Goal: Task Accomplishment & Management: Manage account settings

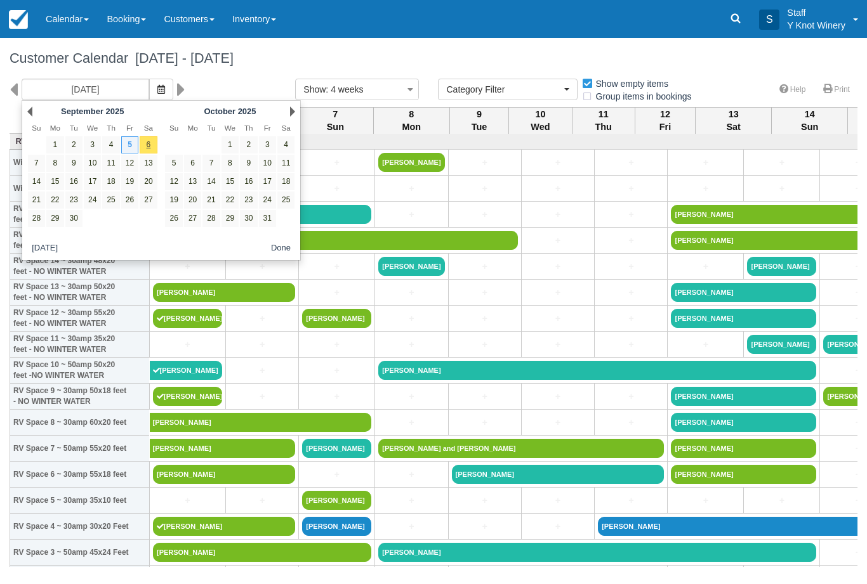
select select
click at [157, 85] on icon "button" at bounding box center [161, 89] width 8 height 9
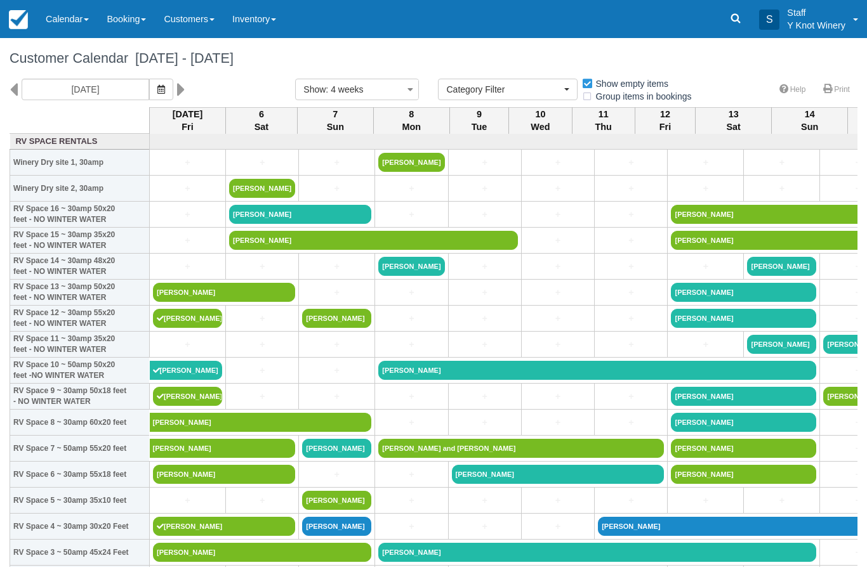
click at [157, 88] on icon "button" at bounding box center [161, 89] width 8 height 9
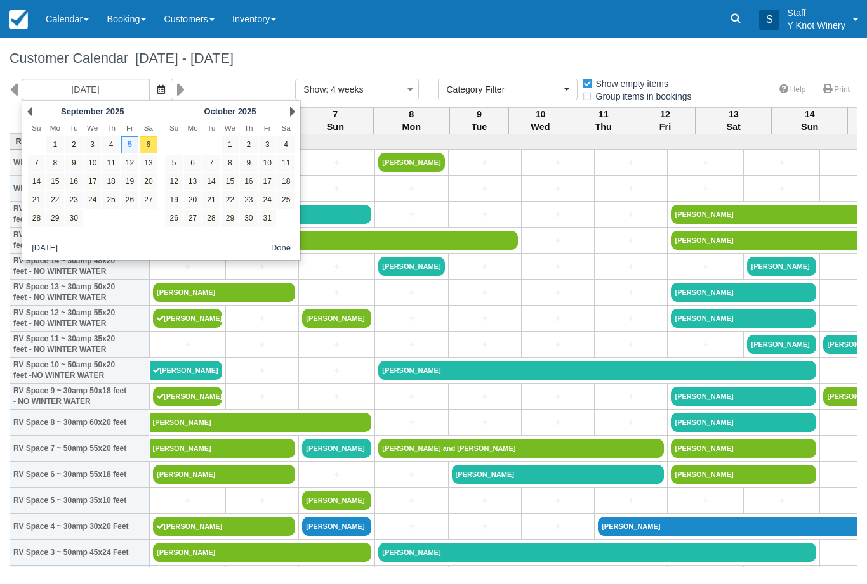
click at [149, 143] on link "6" at bounding box center [148, 144] width 17 height 17
type input "[DATE]"
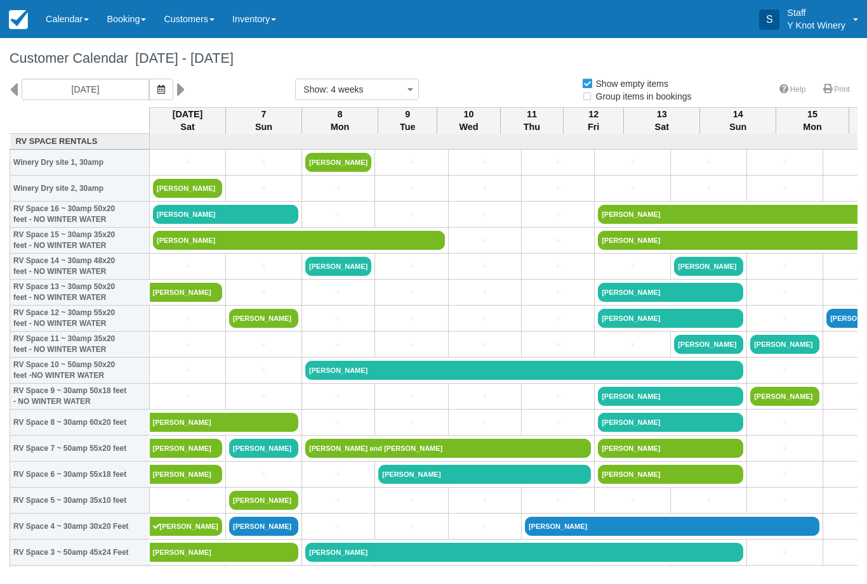
select select
click at [157, 84] on span "button" at bounding box center [161, 89] width 8 height 10
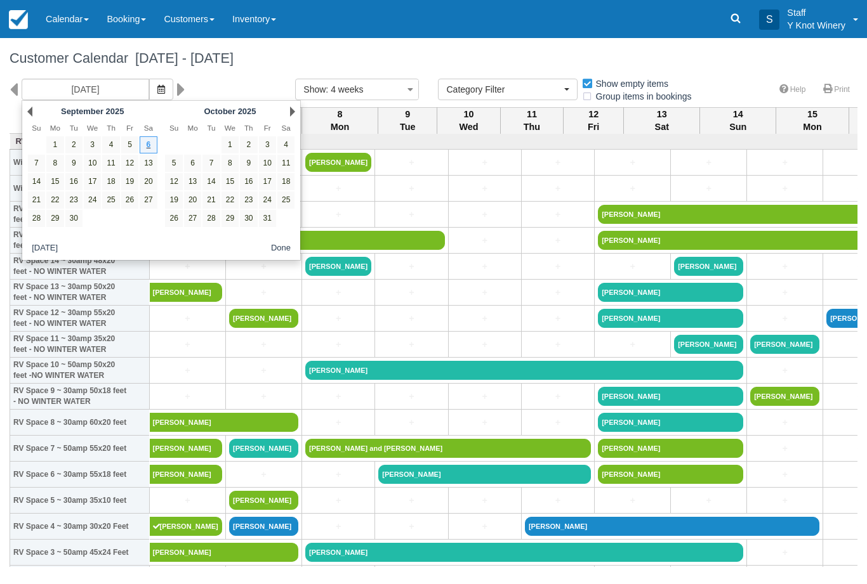
click at [157, 86] on icon "button" at bounding box center [161, 89] width 8 height 9
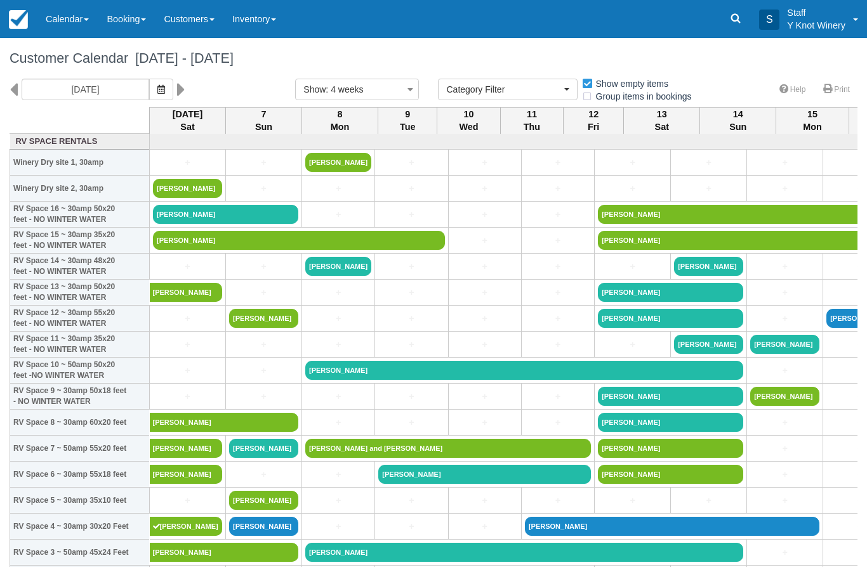
click at [149, 88] on button "button" at bounding box center [161, 90] width 24 height 22
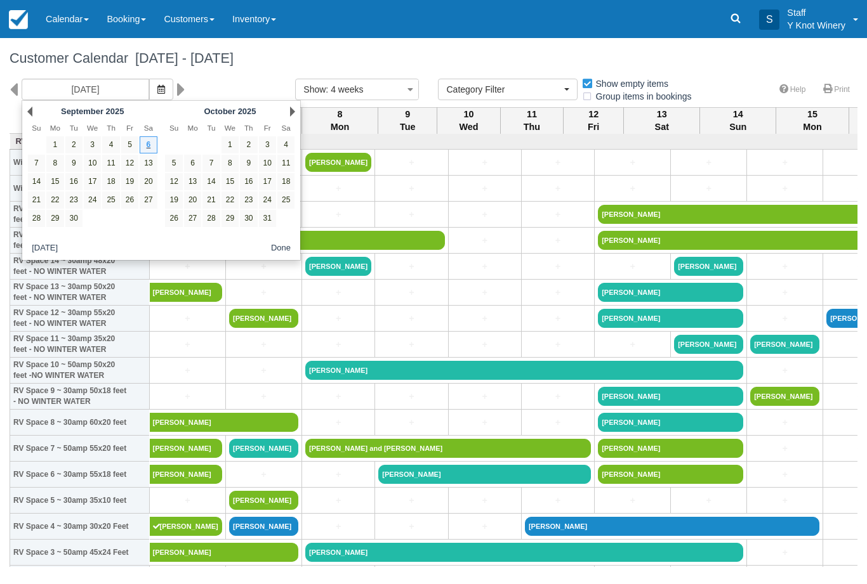
click at [133, 139] on link "5" at bounding box center [129, 144] width 17 height 17
type input "[DATE]"
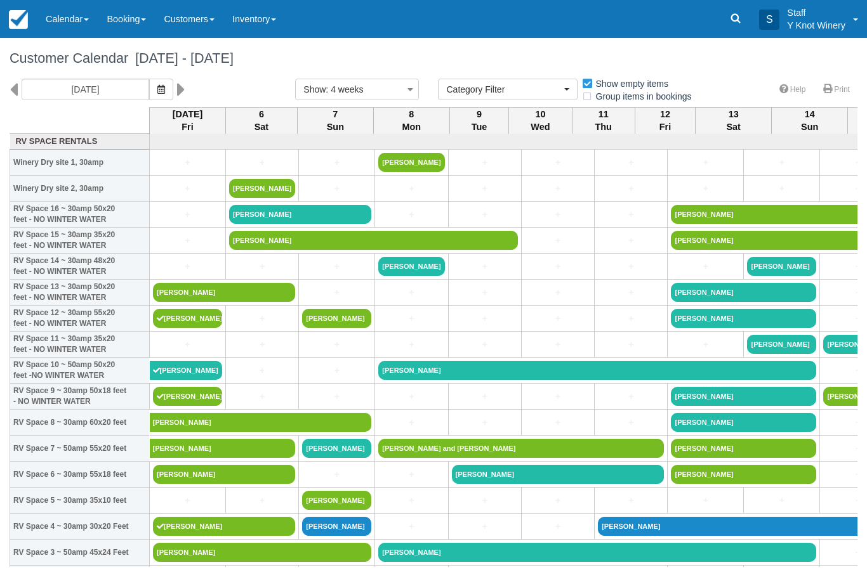
click at [192, 352] on link "+" at bounding box center [187, 344] width 69 height 13
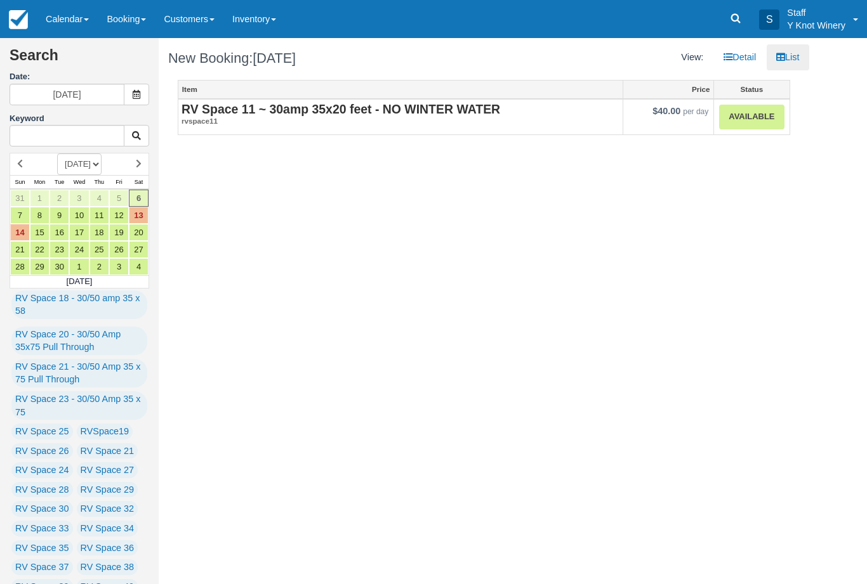
click at [69, 11] on link "Calendar" at bounding box center [67, 19] width 61 height 38
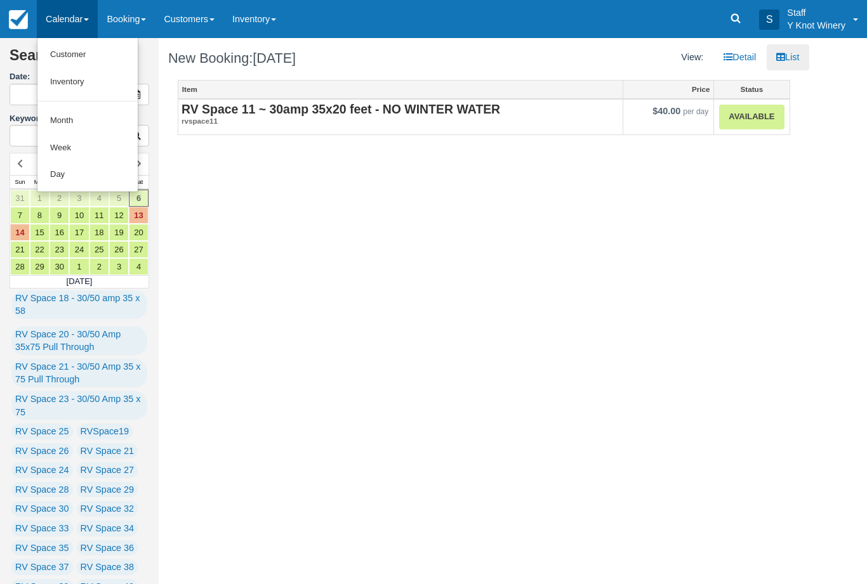
click at [92, 50] on link "Customer" at bounding box center [87, 54] width 100 height 27
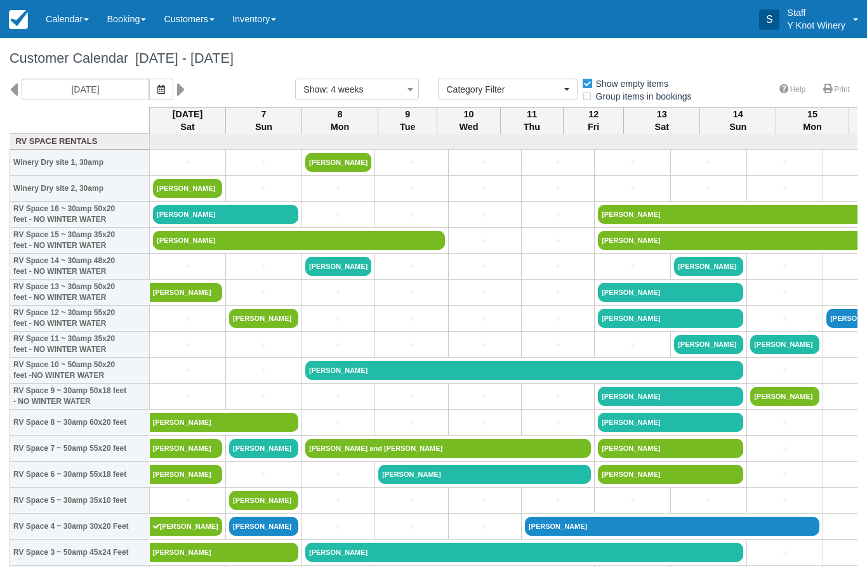
select select
click at [157, 85] on icon "button" at bounding box center [161, 89] width 8 height 9
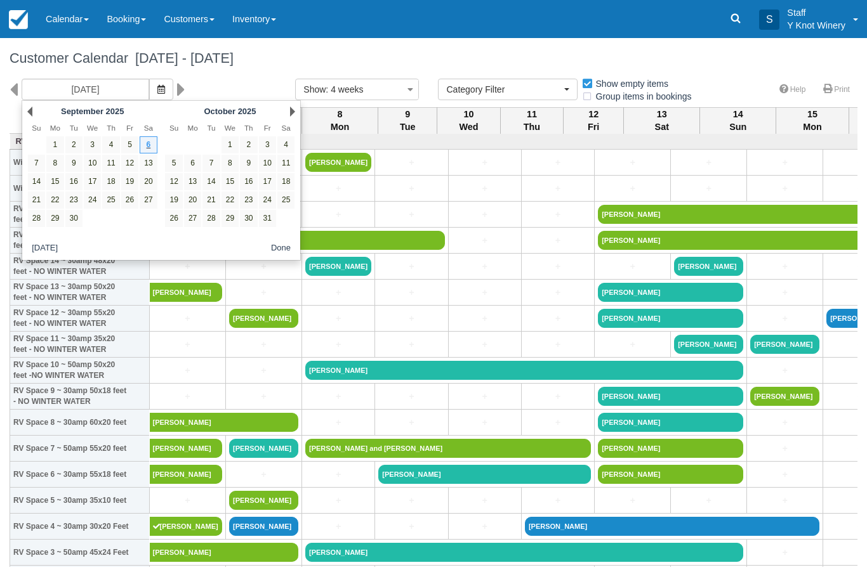
click at [133, 148] on link "5" at bounding box center [129, 144] width 17 height 17
type input "[DATE]"
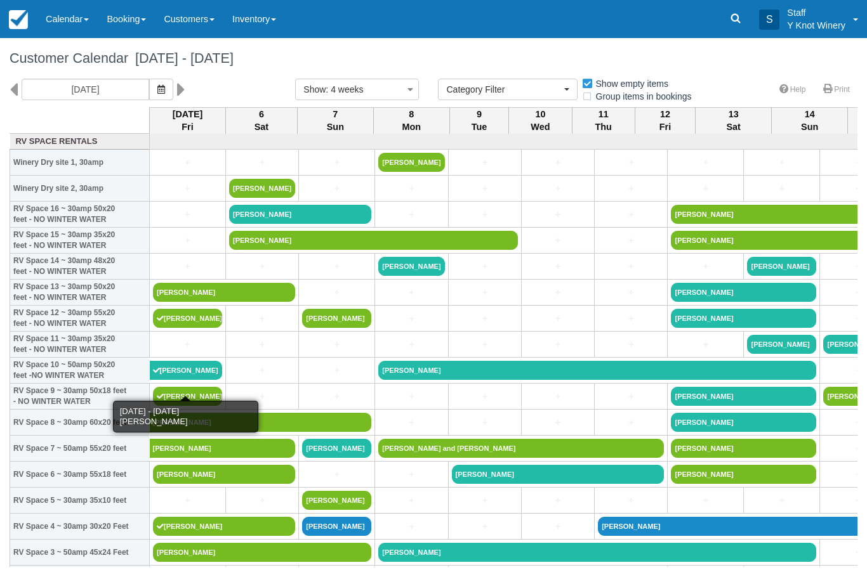
click at [193, 380] on link "[PERSON_NAME]" at bounding box center [186, 370] width 73 height 19
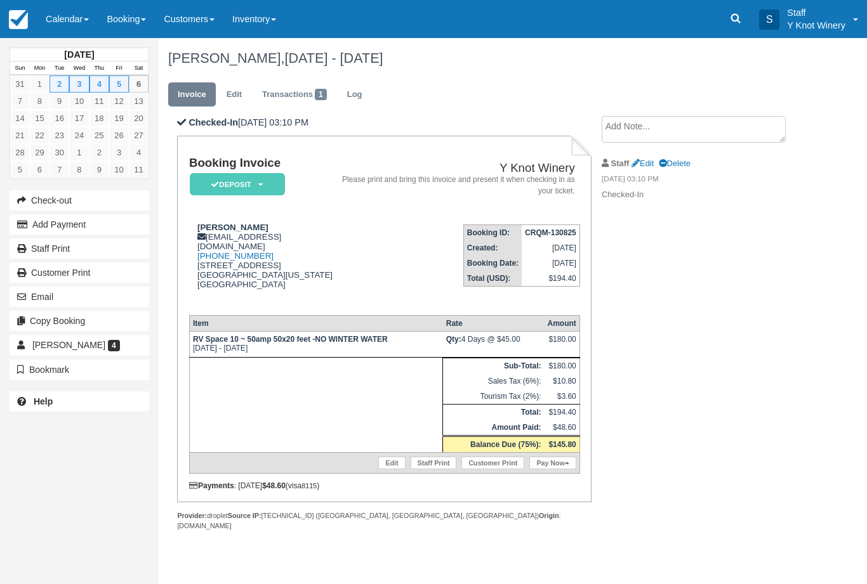
click at [239, 95] on link "Edit" at bounding box center [234, 94] width 34 height 25
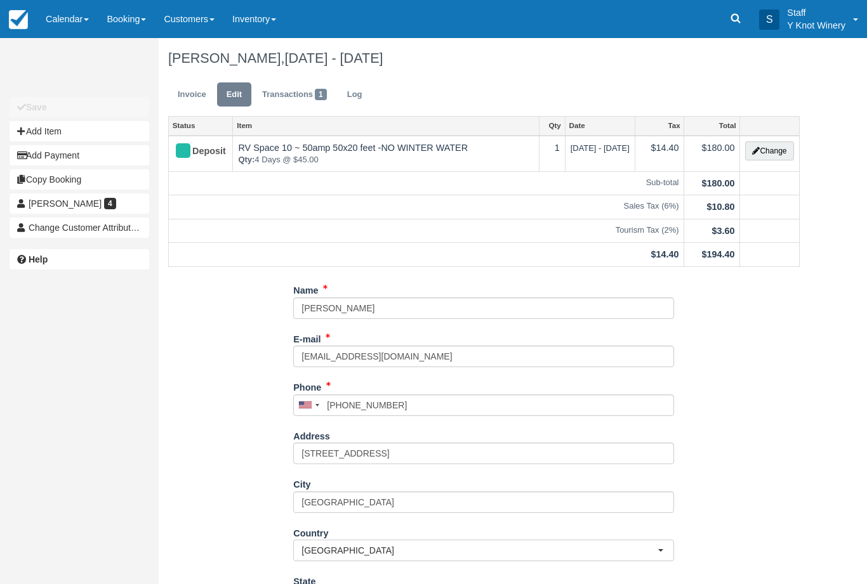
click at [774, 151] on button "Change" at bounding box center [769, 151] width 48 height 19
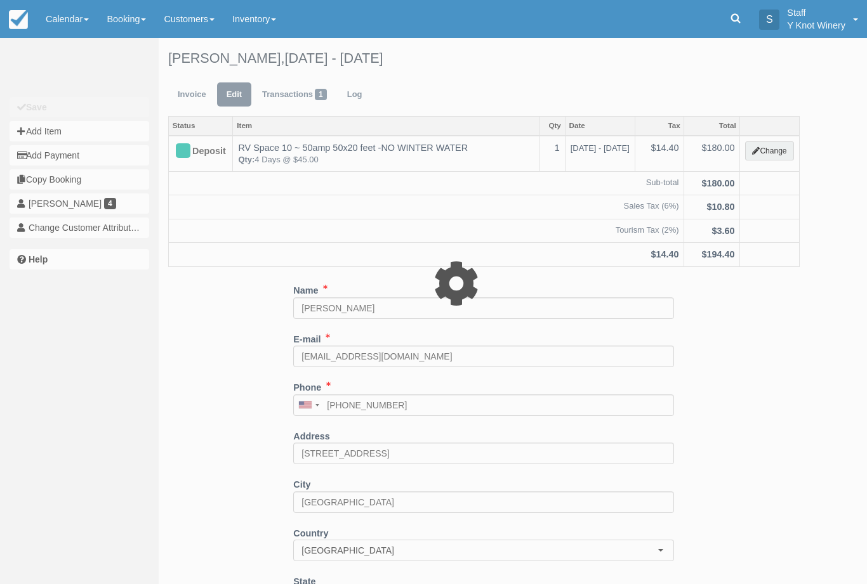
type input "180.00"
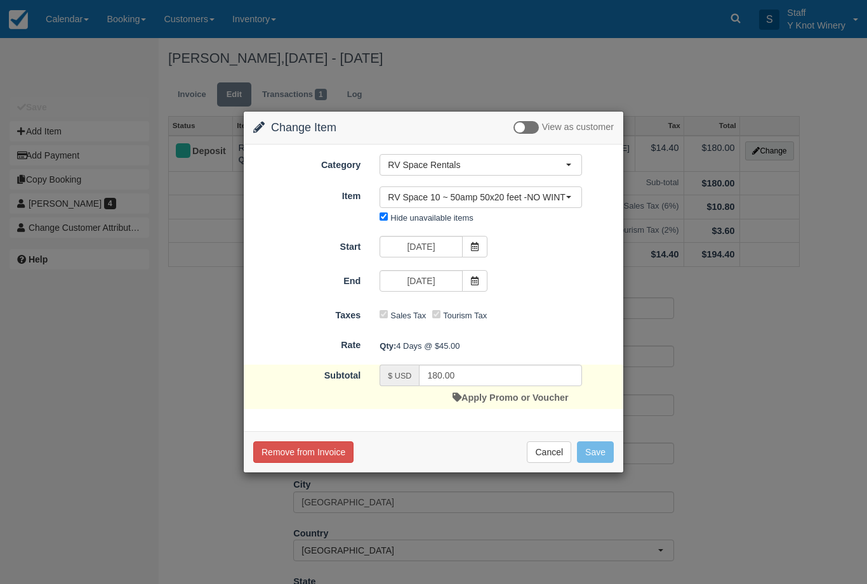
click at [476, 288] on span at bounding box center [474, 281] width 25 height 22
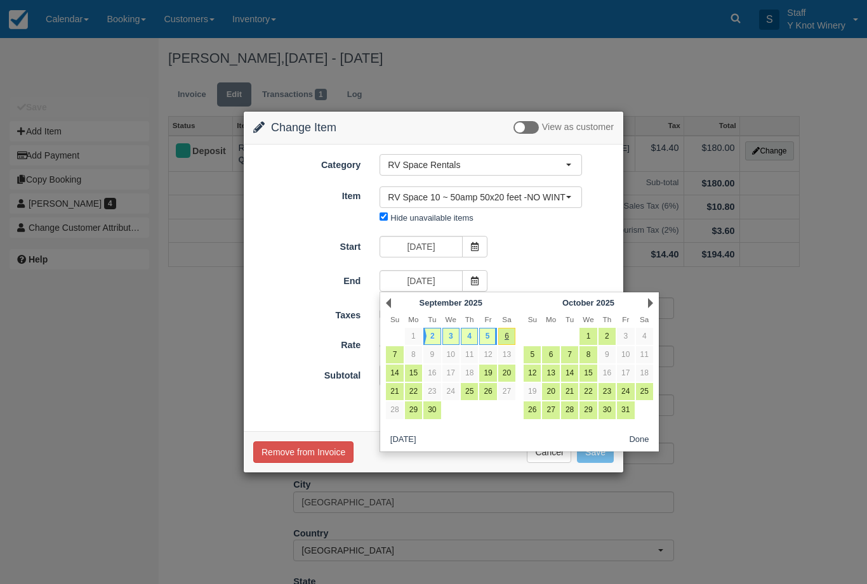
click at [512, 337] on link "6" at bounding box center [506, 336] width 17 height 17
type input "[DATE]"
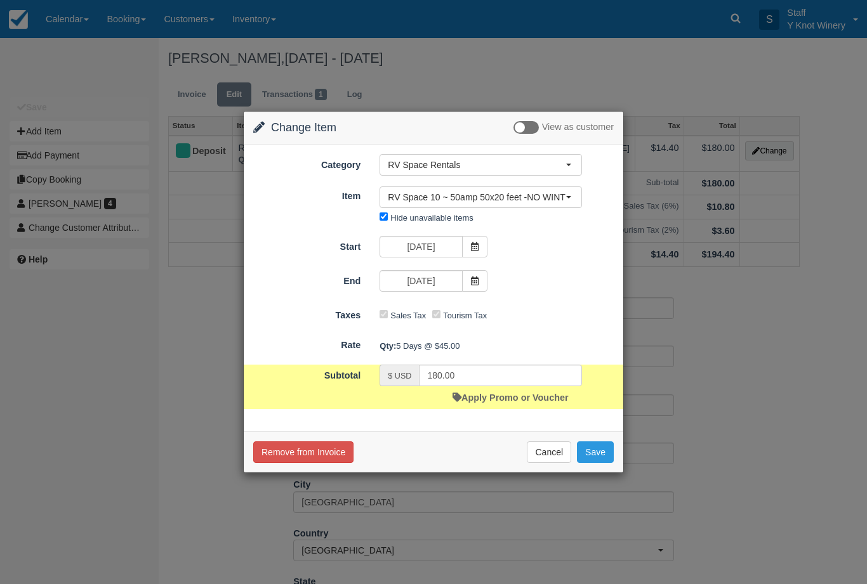
type input "225.00"
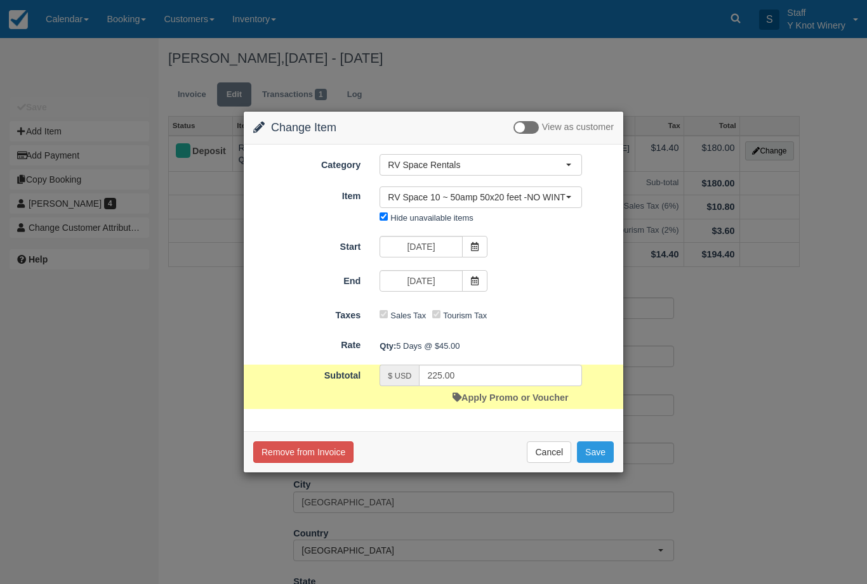
click at [610, 448] on button "Save" at bounding box center [595, 453] width 37 height 22
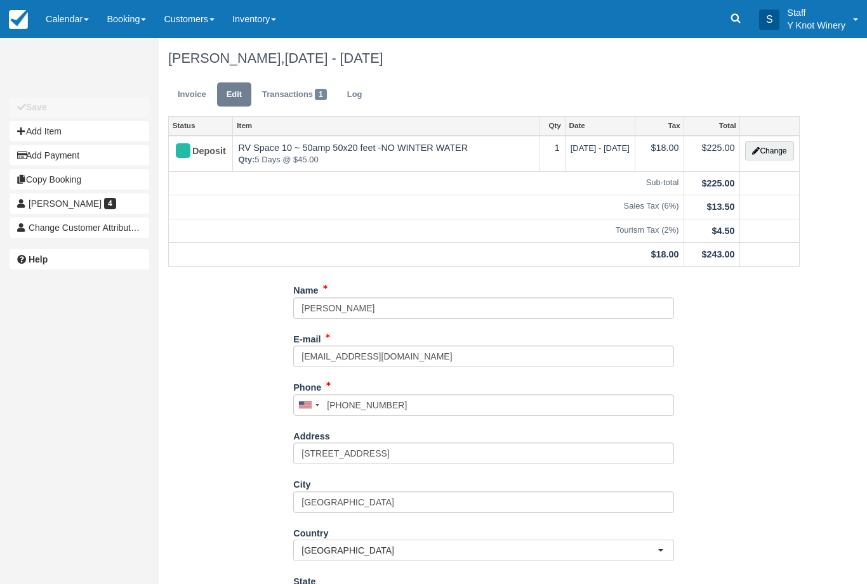
click at [84, 18] on link "Calendar" at bounding box center [67, 19] width 61 height 38
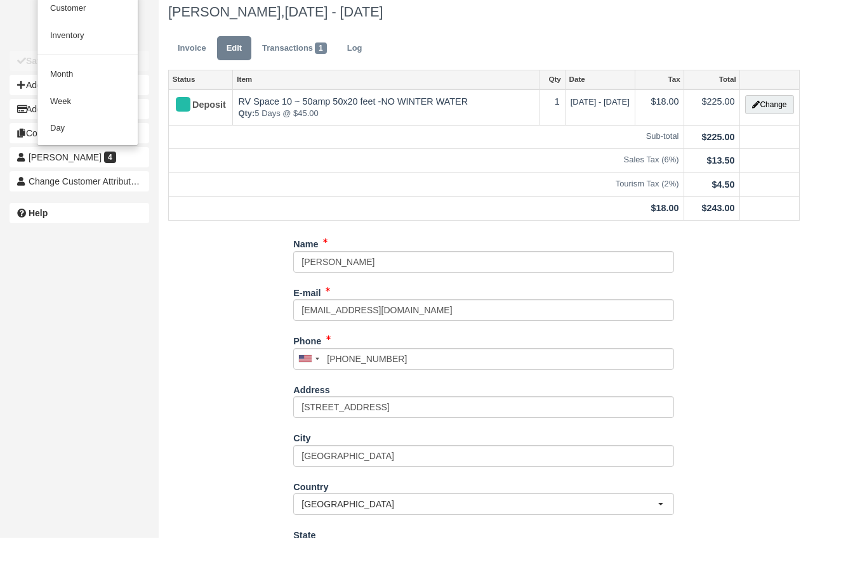
scroll to position [70, 0]
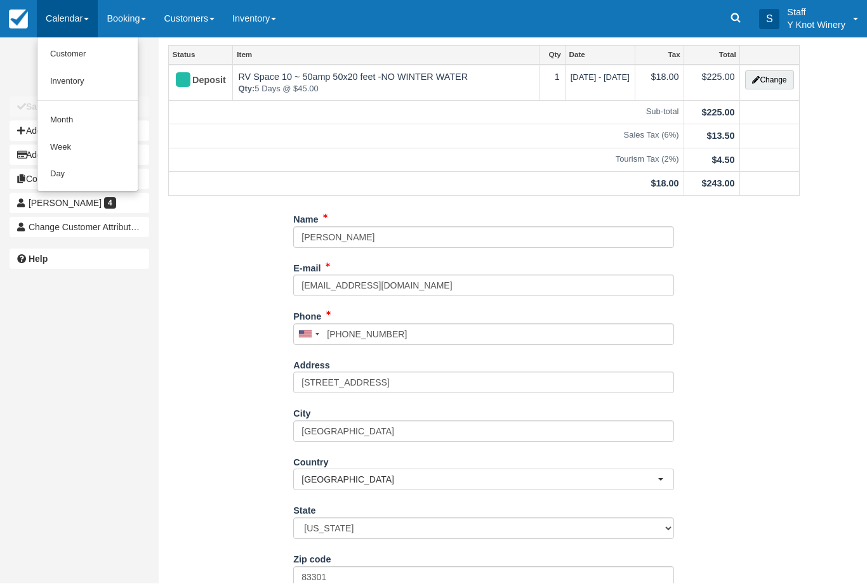
click at [313, 584] on div at bounding box center [433, 292] width 867 height 584
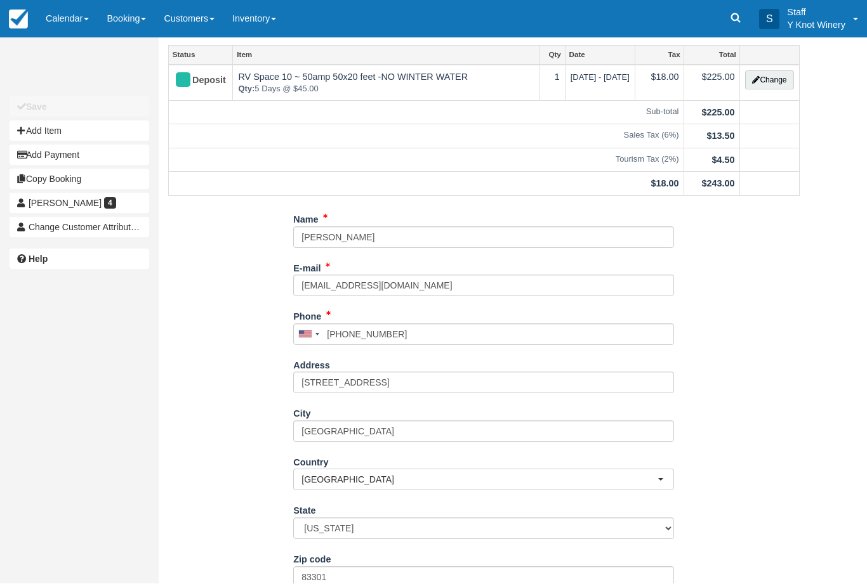
click at [80, 11] on link "Calendar" at bounding box center [67, 19] width 61 height 38
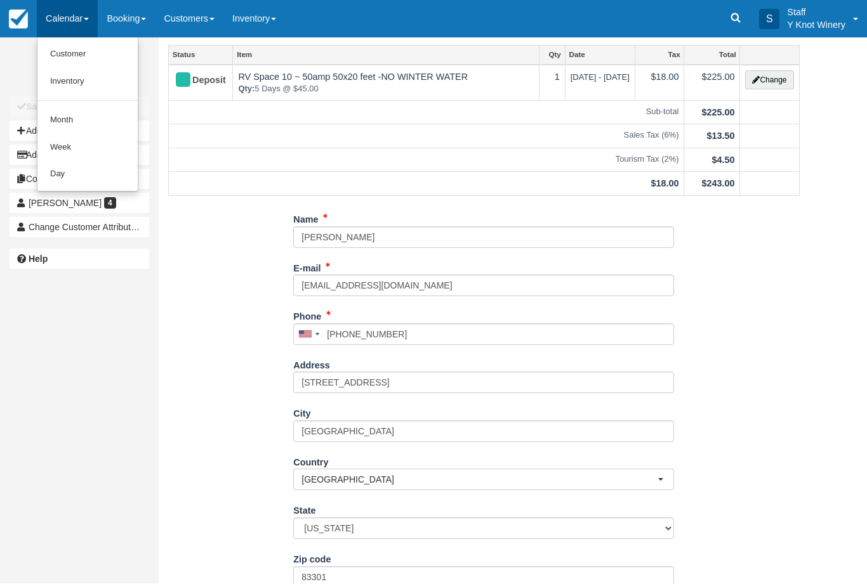
click at [82, 43] on link "Customer" at bounding box center [87, 54] width 100 height 27
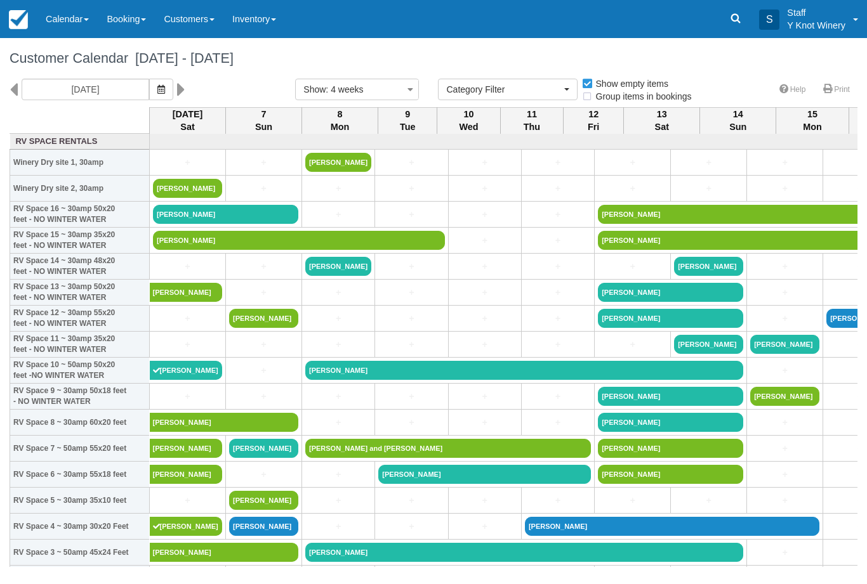
select select
